Goal: Find contact information: Find contact information

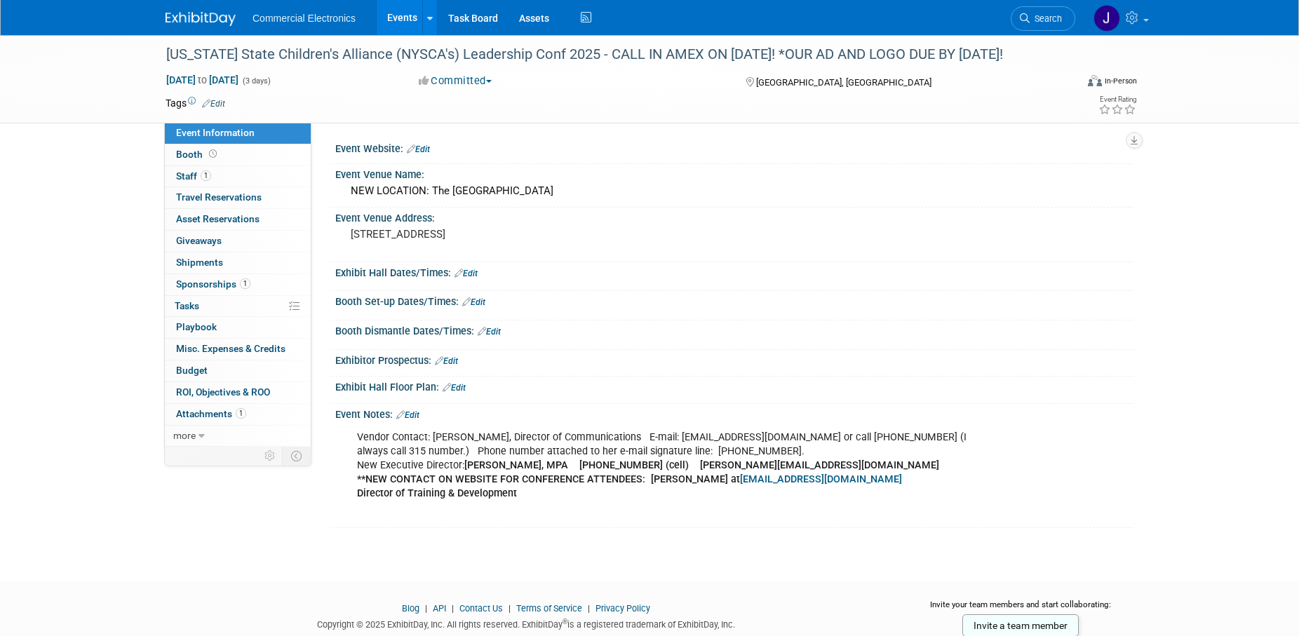
click at [876, 356] on div "Exhibitor Prospectus: Edit" at bounding box center [734, 359] width 798 height 18
click at [474, 22] on link "Task Board" at bounding box center [473, 17] width 71 height 35
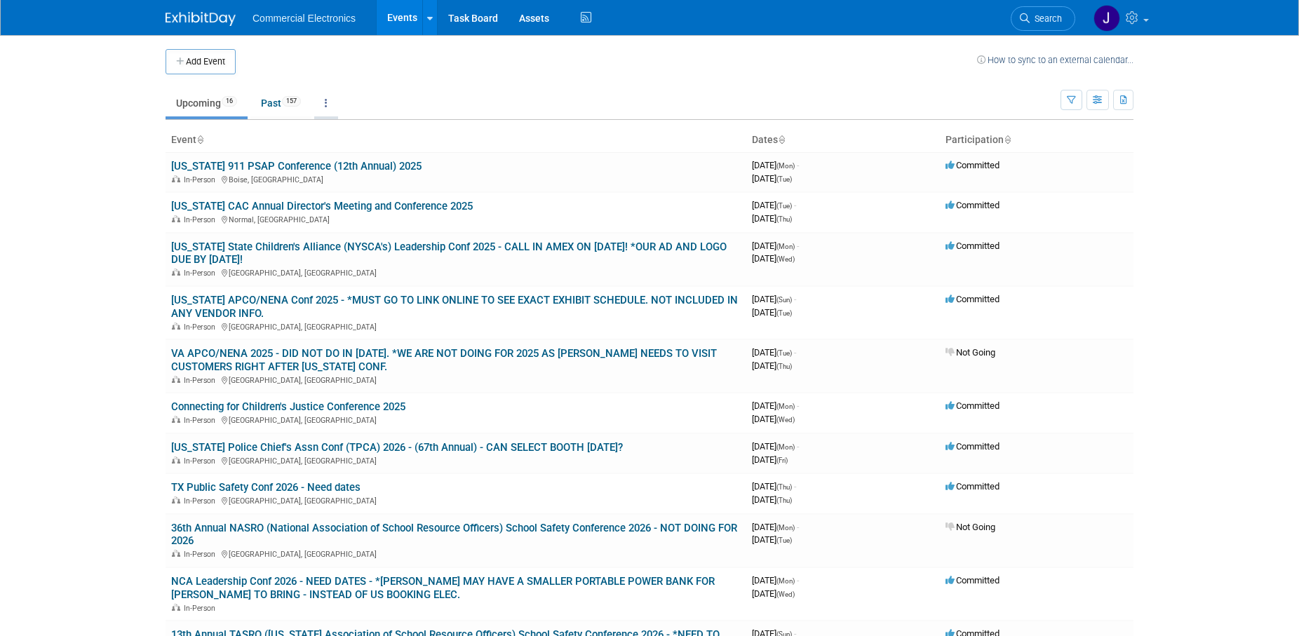
click at [333, 105] on link at bounding box center [326, 103] width 24 height 27
click at [357, 160] on link "Grouped Annually Events grouped by year" at bounding box center [370, 166] width 112 height 31
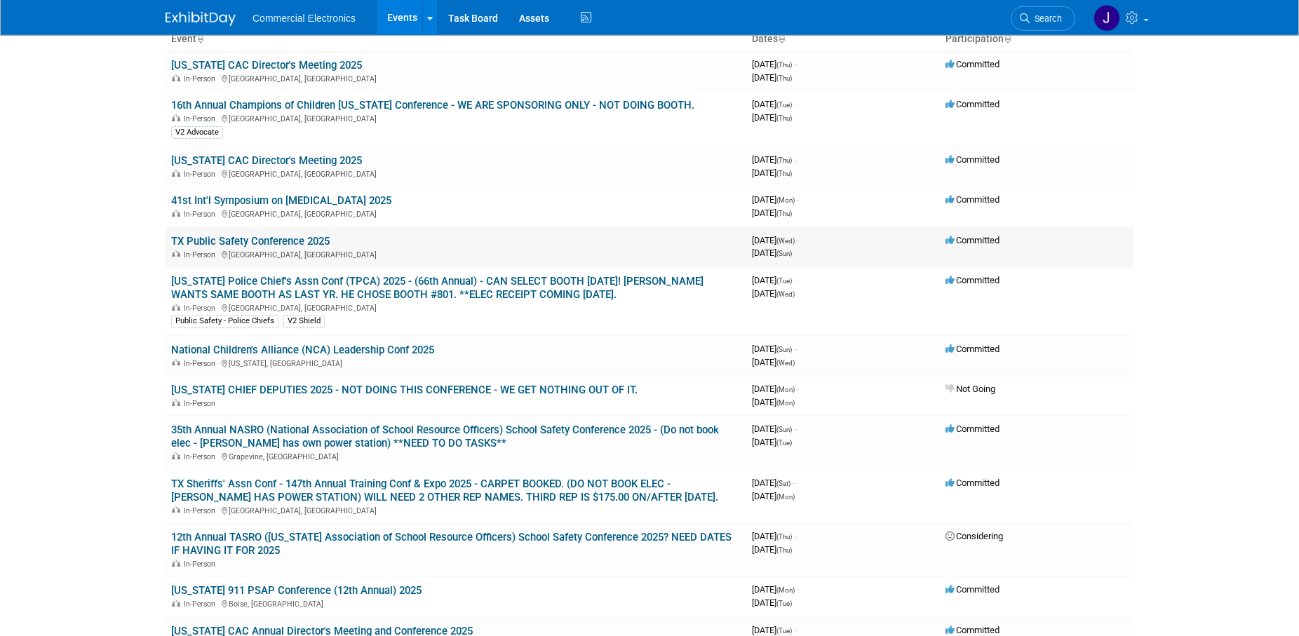
scroll to position [286, 0]
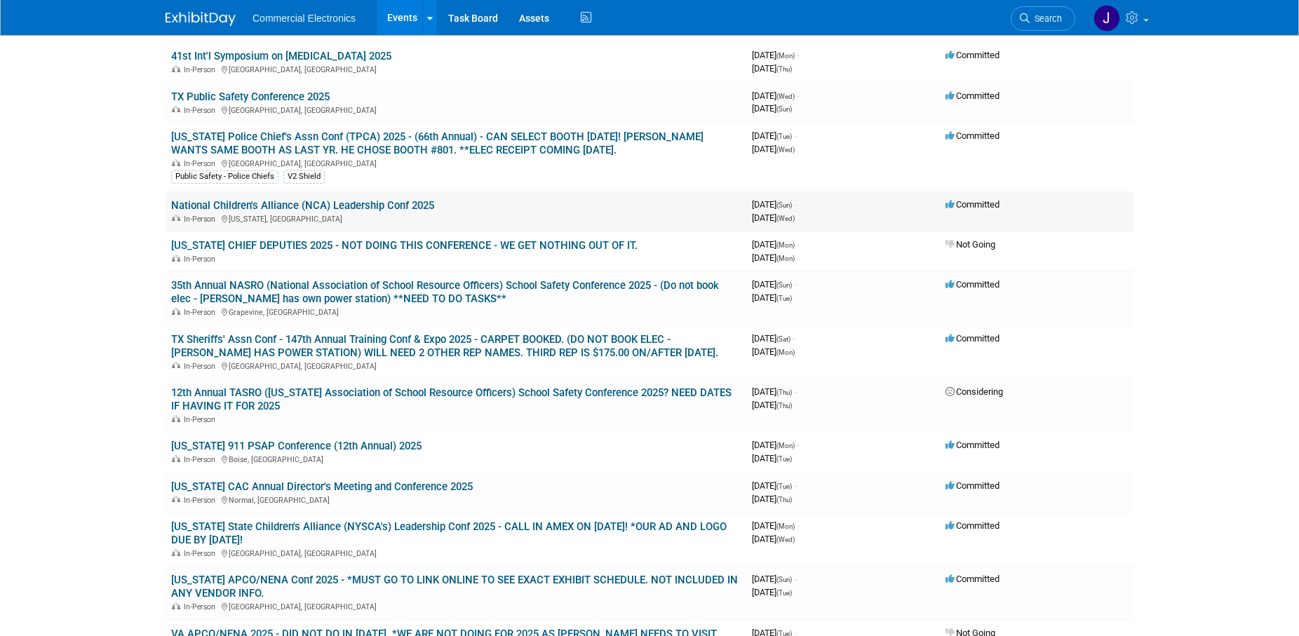
click at [387, 201] on link "National Children's Alliance (NCA) Leadership Conf 2025" at bounding box center [302, 205] width 263 height 13
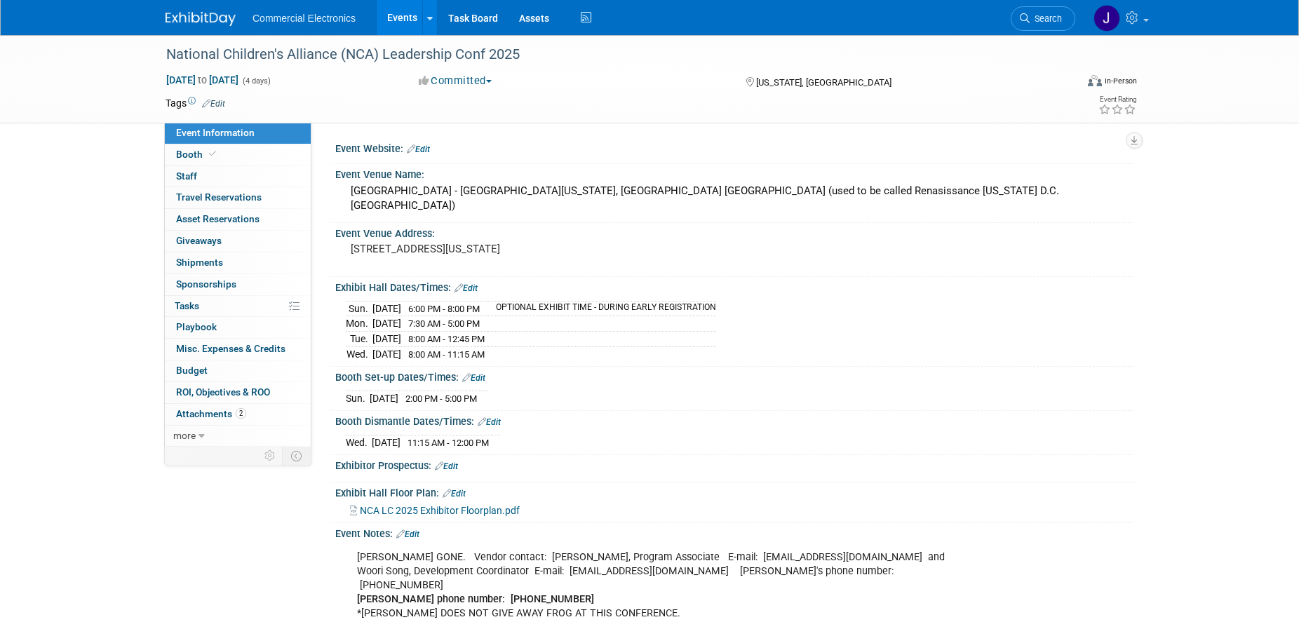
scroll to position [143, 0]
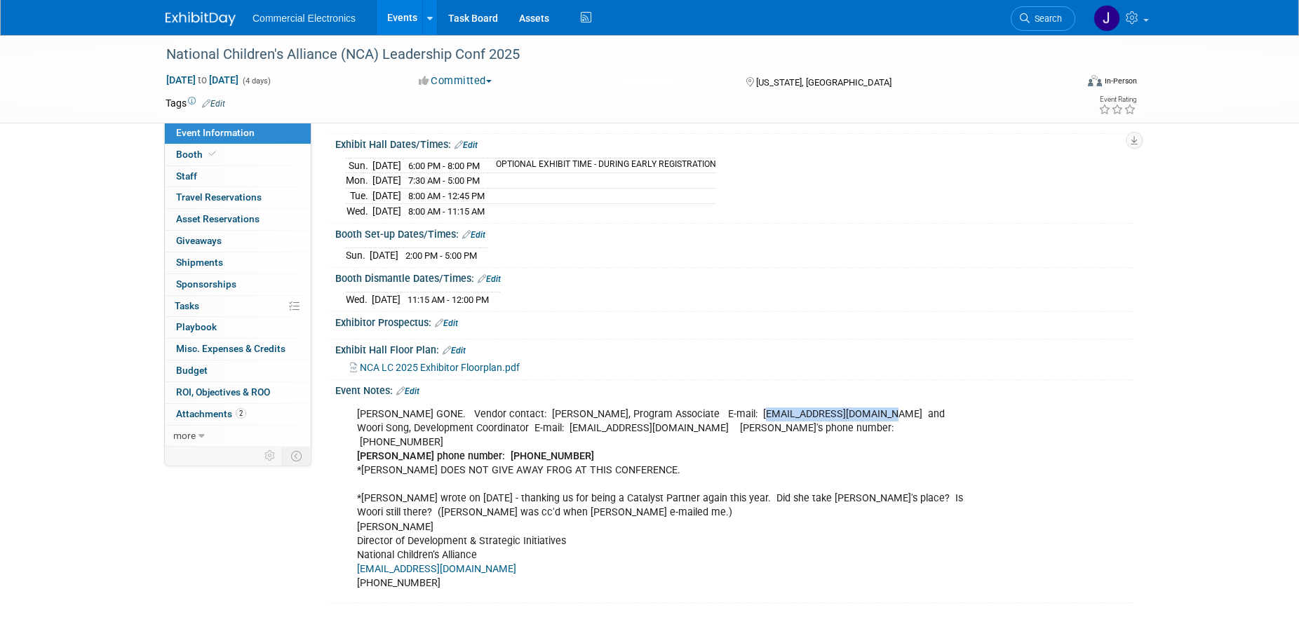
drag, startPoint x: 750, startPoint y: 399, endPoint x: 861, endPoint y: 403, distance: 110.9
click at [861, 403] on div "[PERSON_NAME] GONE. Vendor contact: [PERSON_NAME], Program Associate E-mail: [E…" at bounding box center [663, 499] width 632 height 197
copy div "[EMAIL_ADDRESS][DOMAIN_NAME]"
